Goal: Task Accomplishment & Management: Manage account settings

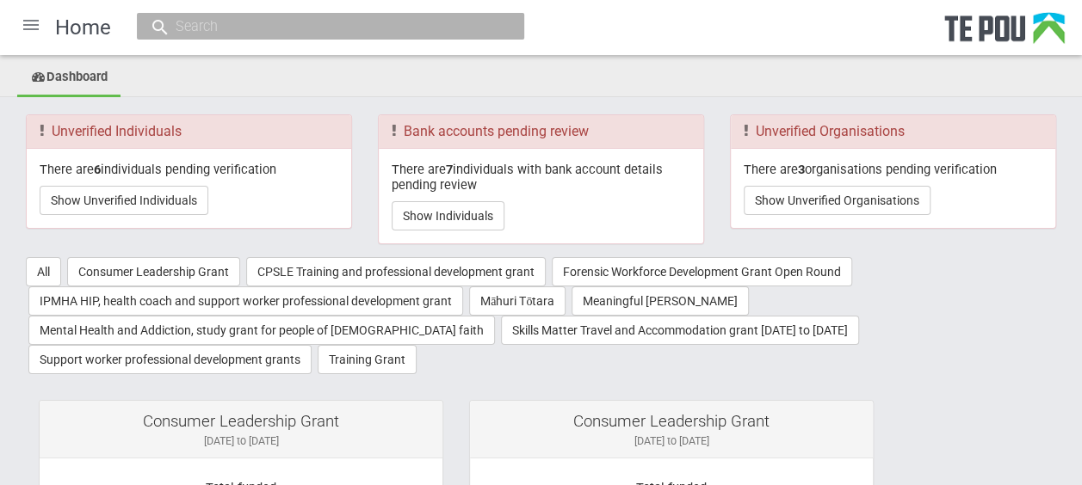
click at [34, 32] on div at bounding box center [30, 24] width 41 height 41
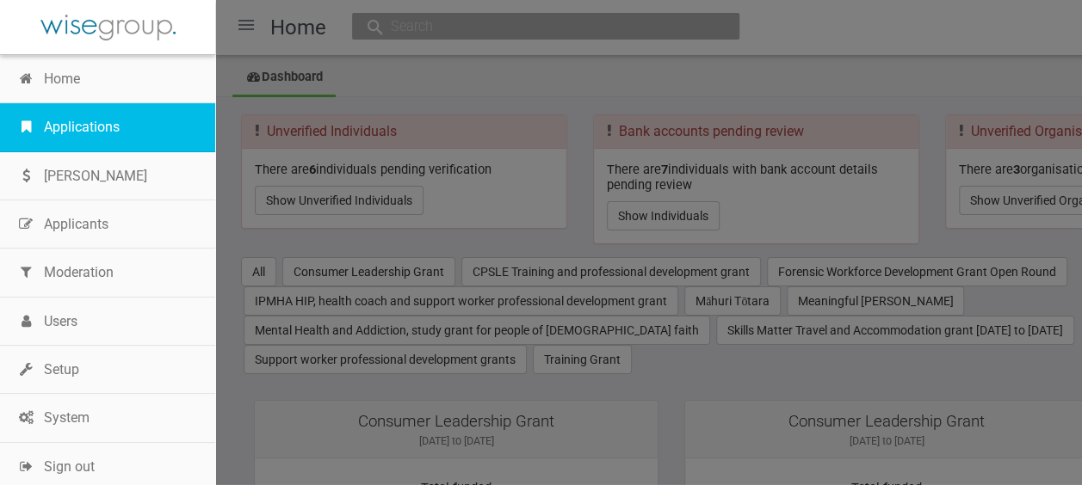
click at [77, 117] on link "Applications" at bounding box center [107, 127] width 215 height 48
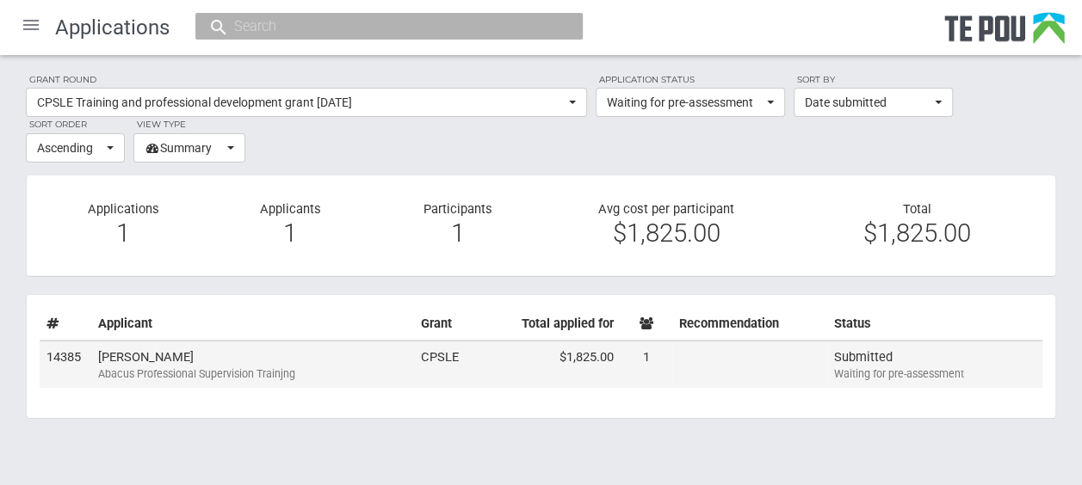
click at [252, 362] on td "Brenda Kerr Abacus Professional Supervision Trainjng" at bounding box center [252, 365] width 323 height 48
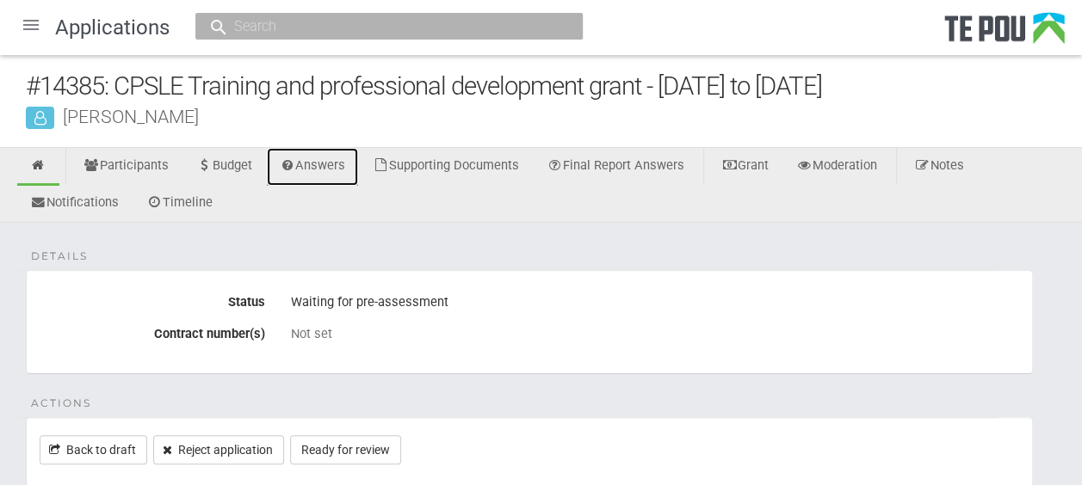
click at [316, 176] on link "Answers" at bounding box center [313, 167] width 92 height 38
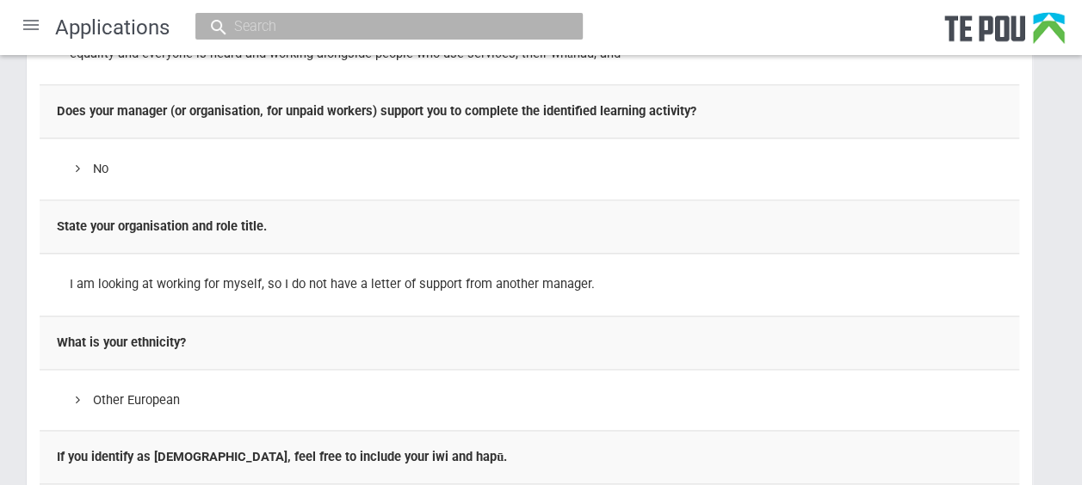
scroll to position [346, 0]
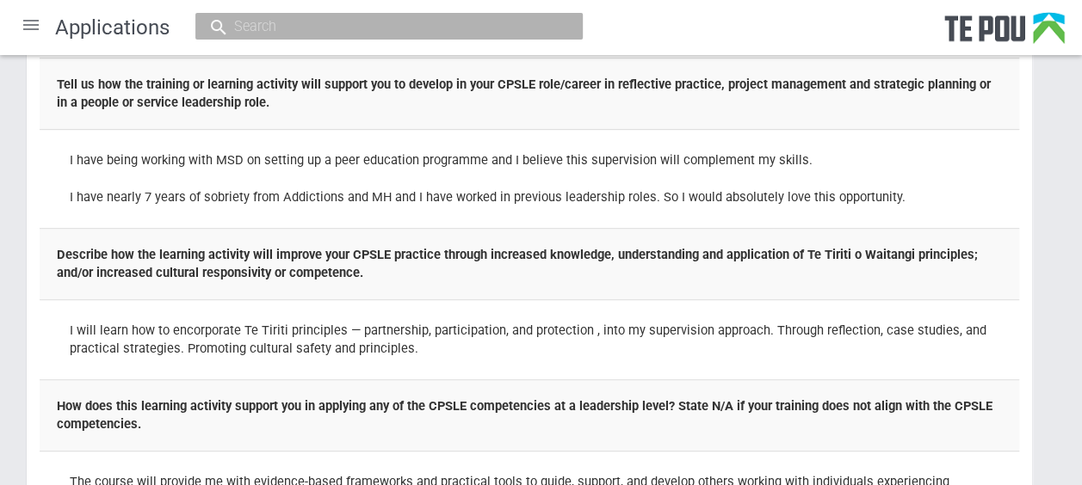
drag, startPoint x: 1052, startPoint y: 175, endPoint x: 1047, endPoint y: 106, distance: 69.1
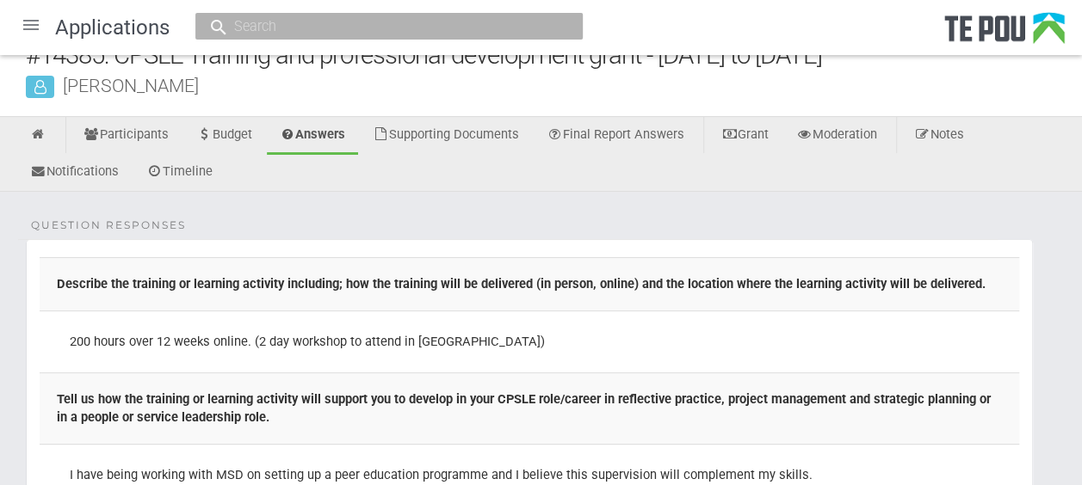
scroll to position [0, 0]
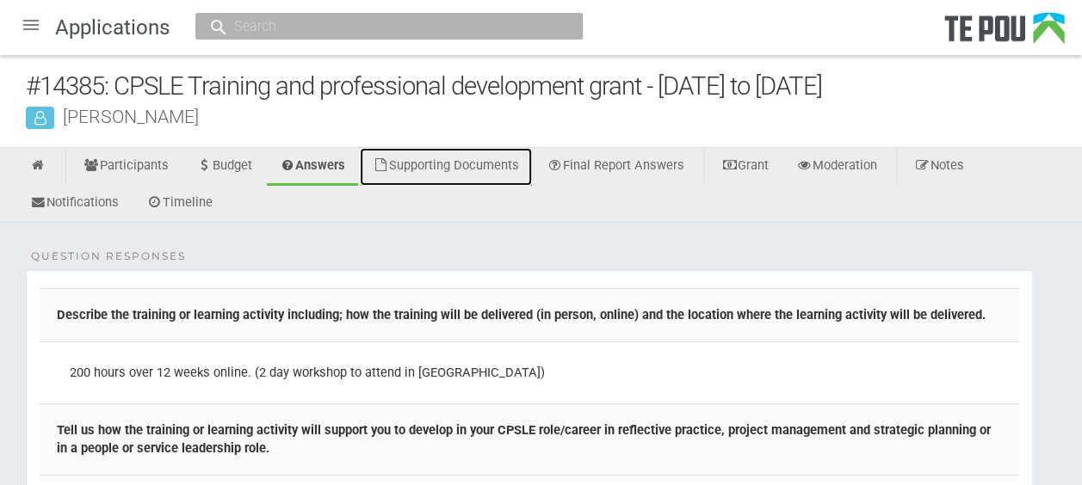
click at [525, 158] on link "Supporting Documents" at bounding box center [446, 167] width 172 height 38
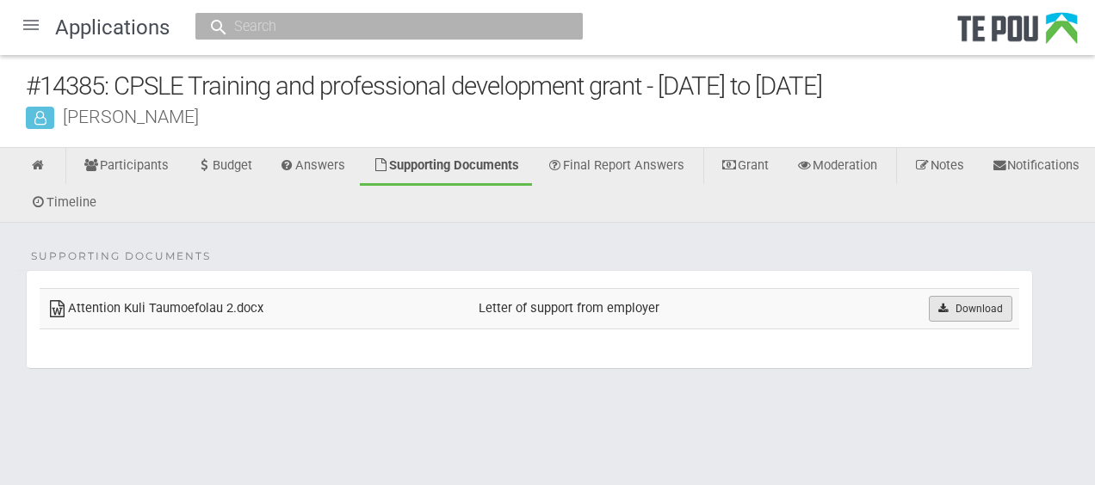
click at [947, 304] on icon at bounding box center [943, 309] width 13 height 10
click at [695, 245] on div "Supporting Documents Attention Kuli Taumoefolau 2.docx Letter of support from e…" at bounding box center [547, 326] width 1095 height 207
click at [322, 180] on link "Answers" at bounding box center [313, 167] width 92 height 38
